Goal: Information Seeking & Learning: Learn about a topic

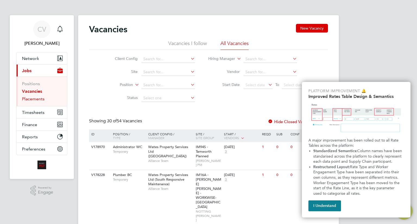
click at [32, 98] on link "Placements" at bounding box center [33, 98] width 23 height 5
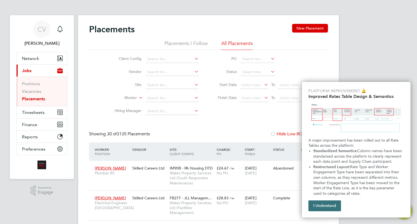
click at [316, 206] on button "I Understand" at bounding box center [325, 206] width 33 height 11
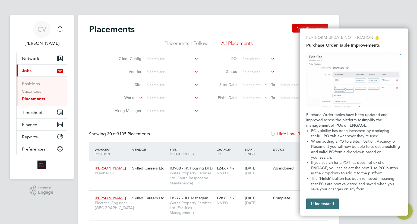
click at [316, 199] on button "I Understand" at bounding box center [322, 204] width 33 height 11
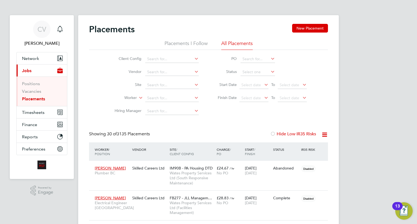
click at [316, 199] on div "Disabled" at bounding box center [309, 198] width 16 height 5
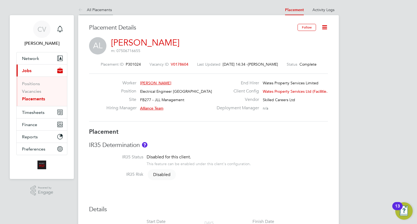
click at [95, 9] on link "All Placements" at bounding box center [95, 9] width 34 height 5
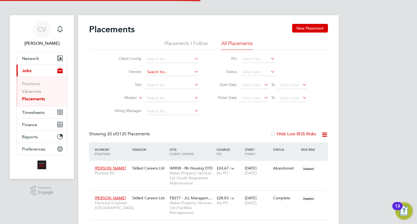
scroll to position [3, 3]
click at [222, 115] on div "Client Config Vendor Site Worker Hiring Manager PO Status Start Date Select dat…" at bounding box center [208, 84] width 239 height 68
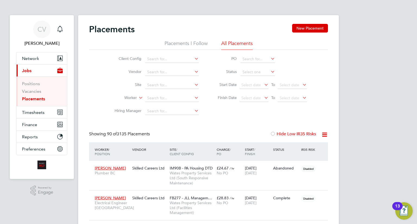
click at [323, 134] on icon at bounding box center [324, 134] width 7 height 7
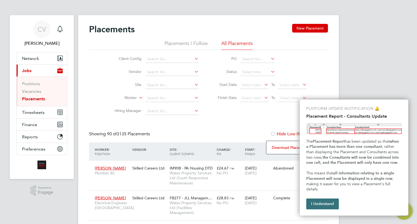
click at [311, 202] on button "I Understand" at bounding box center [322, 204] width 33 height 11
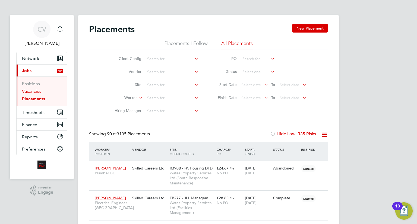
click at [30, 90] on link "Vacancies" at bounding box center [31, 91] width 19 height 5
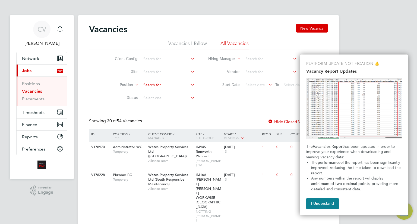
click at [154, 87] on input at bounding box center [167, 85] width 53 height 8
type input "roof"
click at [168, 67] on li "Site" at bounding box center [151, 72] width 102 height 13
click at [172, 56] on input at bounding box center [167, 59] width 53 height 8
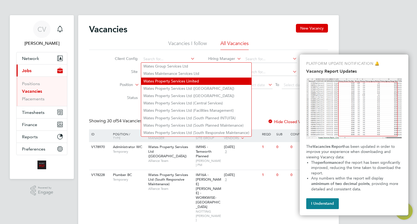
click at [167, 78] on li "Wates Property Services Limited" at bounding box center [196, 81] width 110 height 7
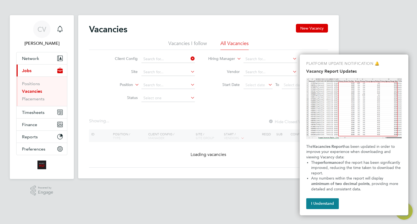
type input "Wates Property Services Limited"
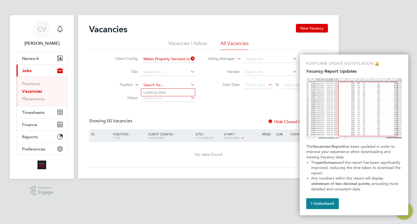
click at [159, 84] on input at bounding box center [167, 85] width 53 height 8
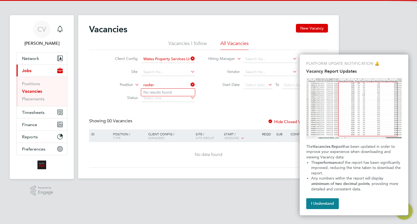
type input "roofer"
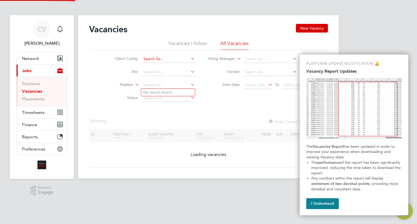
click at [177, 59] on input at bounding box center [167, 59] width 53 height 8
click at [171, 64] on li "Client Config" at bounding box center [151, 59] width 102 height 13
click at [172, 61] on input at bounding box center [167, 59] width 53 height 8
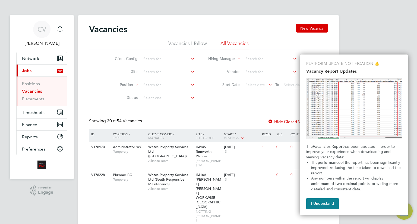
click at [172, 131] on li "Wates Property Services Ltd (South Responsive Maintenance)" at bounding box center [196, 132] width 110 height 7
type input "Wates Property Services Ltd (South Responsive Maintenance)"
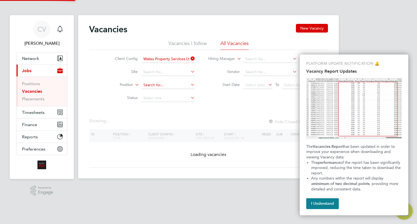
click at [153, 86] on input at bounding box center [167, 85] width 53 height 8
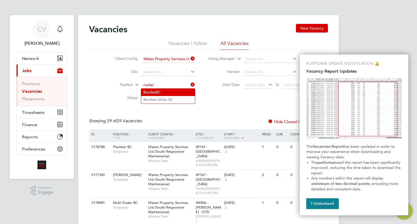
click at [155, 90] on b "Roofer" at bounding box center [149, 92] width 12 height 5
type input "Roofer BC"
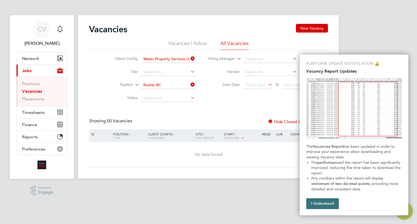
click at [324, 202] on button "I Understand" at bounding box center [322, 204] width 33 height 11
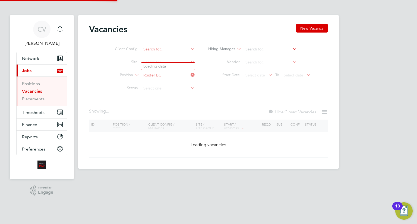
click at [180, 53] on input at bounding box center [167, 50] width 53 height 8
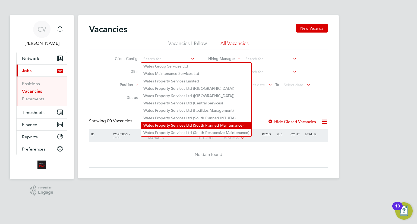
click at [192, 127] on li "Wates Property Services Ltd (South Planned Maintenance)" at bounding box center [196, 125] width 110 height 7
type input "Wates Property Services Ltd (South Planned Maintenance)"
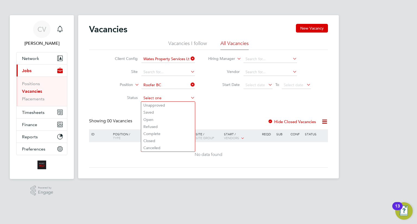
click at [166, 98] on input at bounding box center [167, 99] width 53 height 8
click at [224, 116] on div "Vacancies New Vacancy Vacancies I follow All Vacancies Client Config Wates Prop…" at bounding box center [208, 96] width 239 height 144
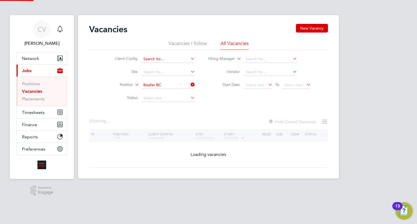
click at [182, 58] on input at bounding box center [167, 59] width 53 height 8
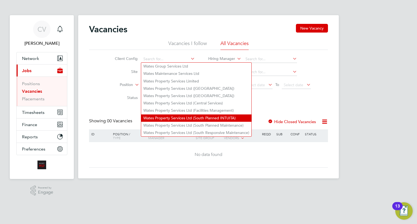
click at [175, 116] on li "Wates Property Services Ltd (South Planned INTUITA)" at bounding box center [196, 118] width 110 height 7
type input "Wates Property Services Ltd (South Planned INTUITA)"
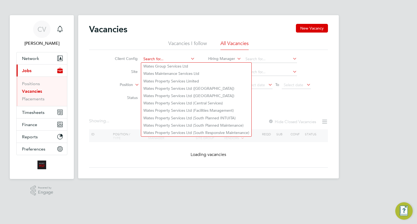
click at [175, 59] on input at bounding box center [167, 59] width 53 height 8
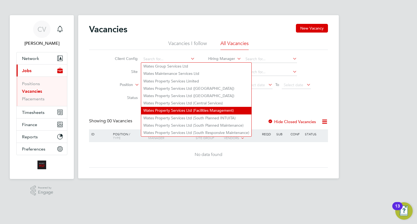
click at [179, 107] on li "Wates Property Services Ltd (Facilities Management)" at bounding box center [196, 110] width 110 height 7
type input "Wates Property Services Ltd (Facilities Management)"
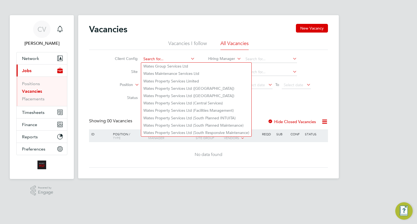
click at [173, 58] on input at bounding box center [167, 59] width 53 height 8
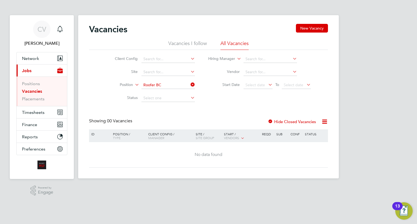
click at [176, 88] on li "Wates Property Services Ltd ([GEOGRAPHIC_DATA])" at bounding box center [196, 88] width 110 height 7
type input "Wates Property Services Ltd ([GEOGRAPHIC_DATA])"
click at [172, 60] on input at bounding box center [167, 59] width 53 height 8
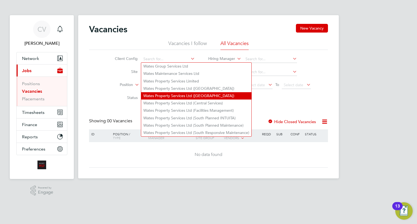
click at [185, 94] on li "Wates Property Services Ltd ([GEOGRAPHIC_DATA])" at bounding box center [196, 95] width 110 height 7
type input "Wates Property Services Ltd ([GEOGRAPHIC_DATA])"
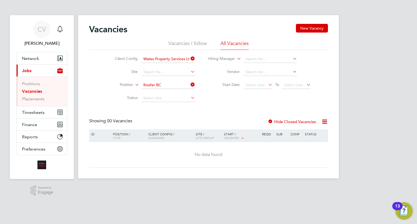
click at [170, 113] on div "Vacancies New Vacancy Vacancies I follow All Vacancies Client Config Wates Prop…" at bounding box center [208, 96] width 239 height 144
